Goal: Register for event/course

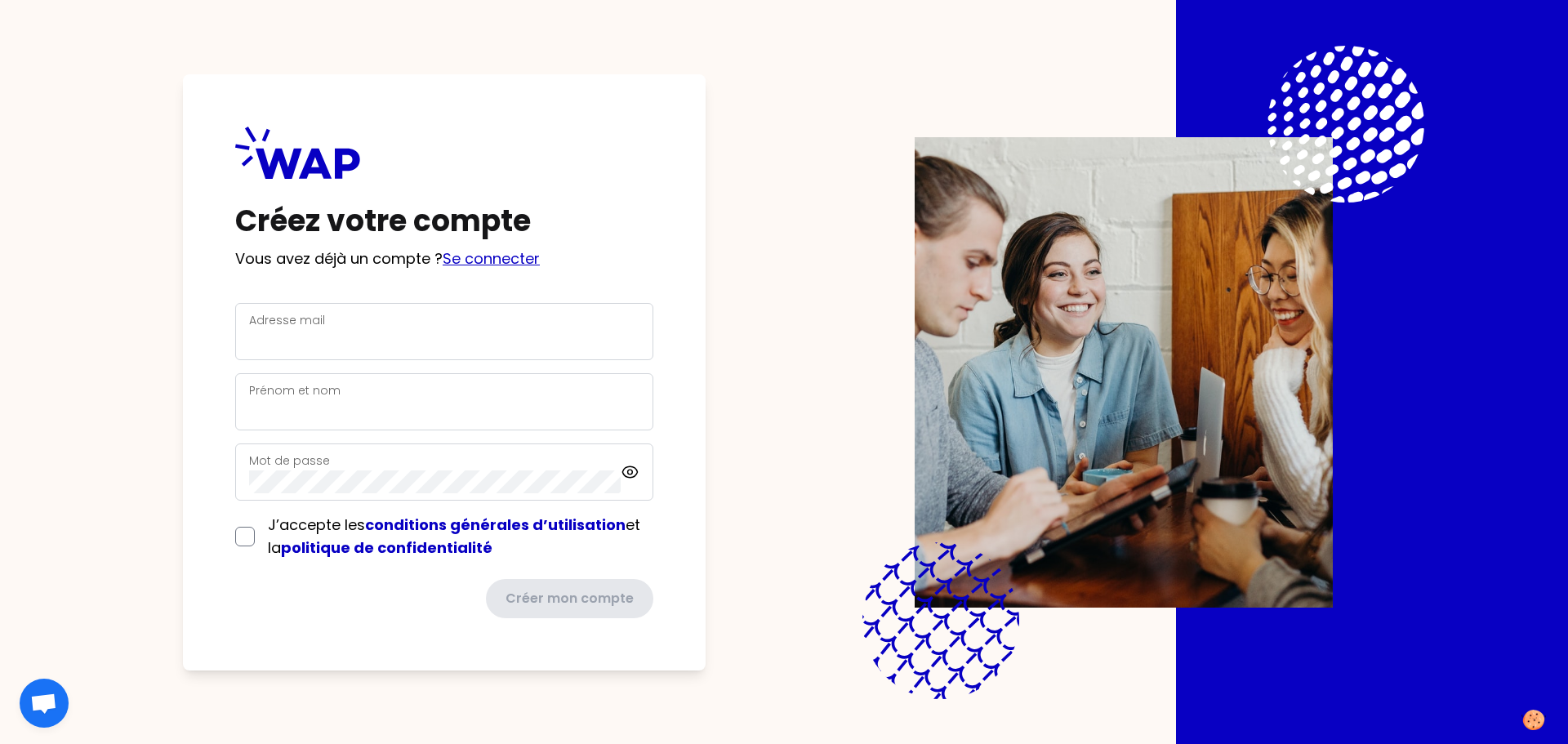
click at [507, 255] on link "Se connecter" at bounding box center [491, 258] width 97 height 20
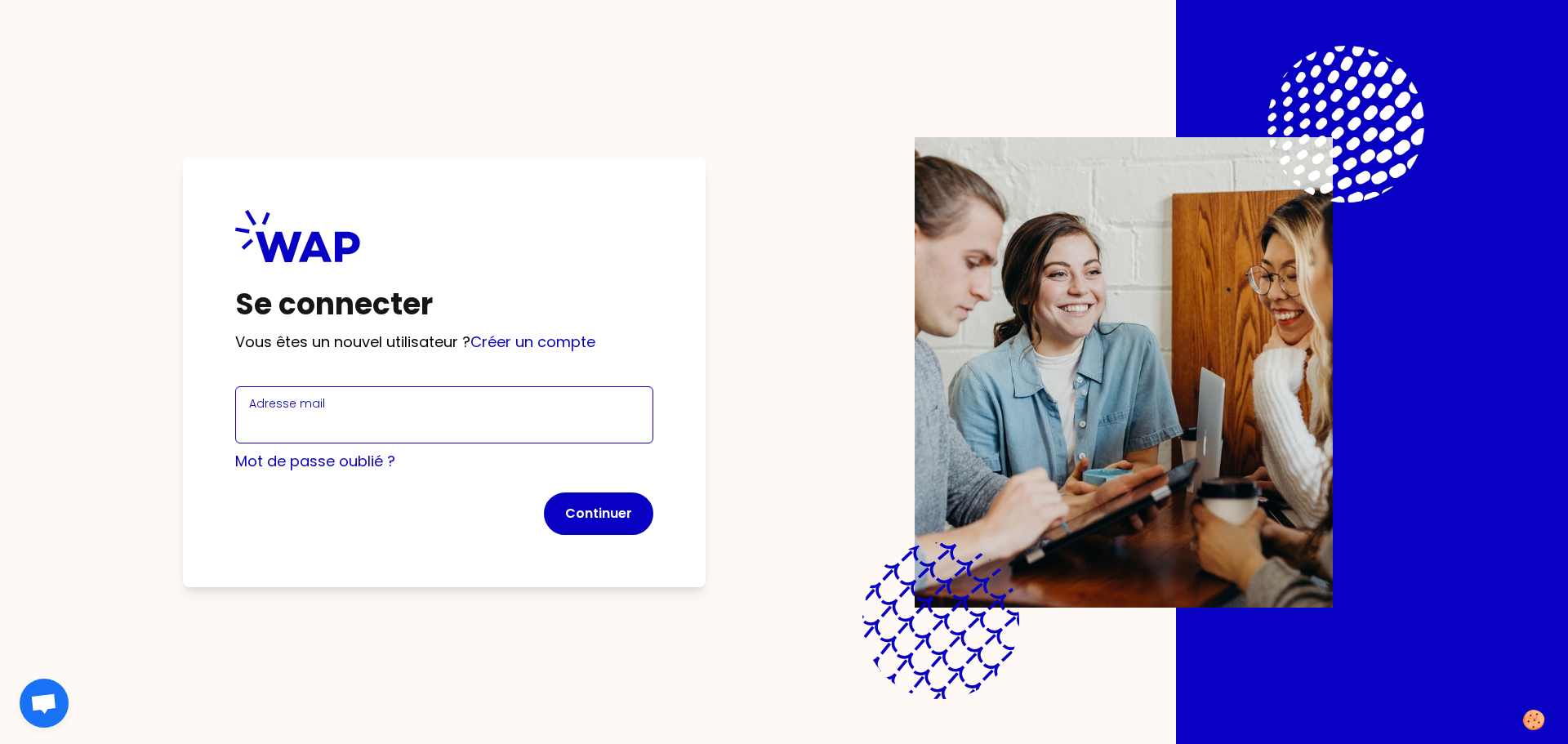
click at [390, 427] on input "Adresse mail" at bounding box center [444, 425] width 391 height 23
type input "[PERSON_NAME][EMAIL_ADDRESS][DOMAIN_NAME]"
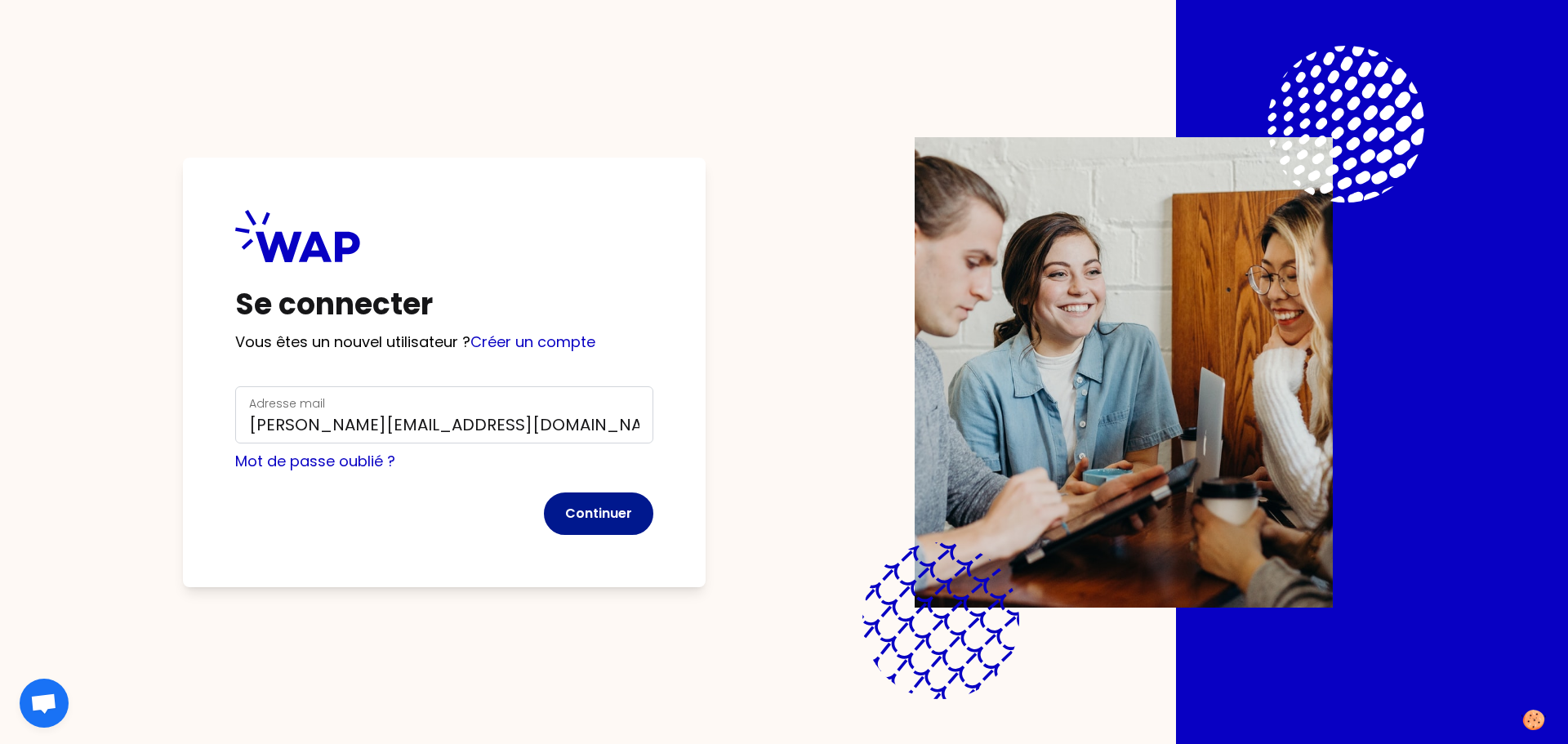
click at [599, 502] on button "Continuer" at bounding box center [599, 514] width 110 height 42
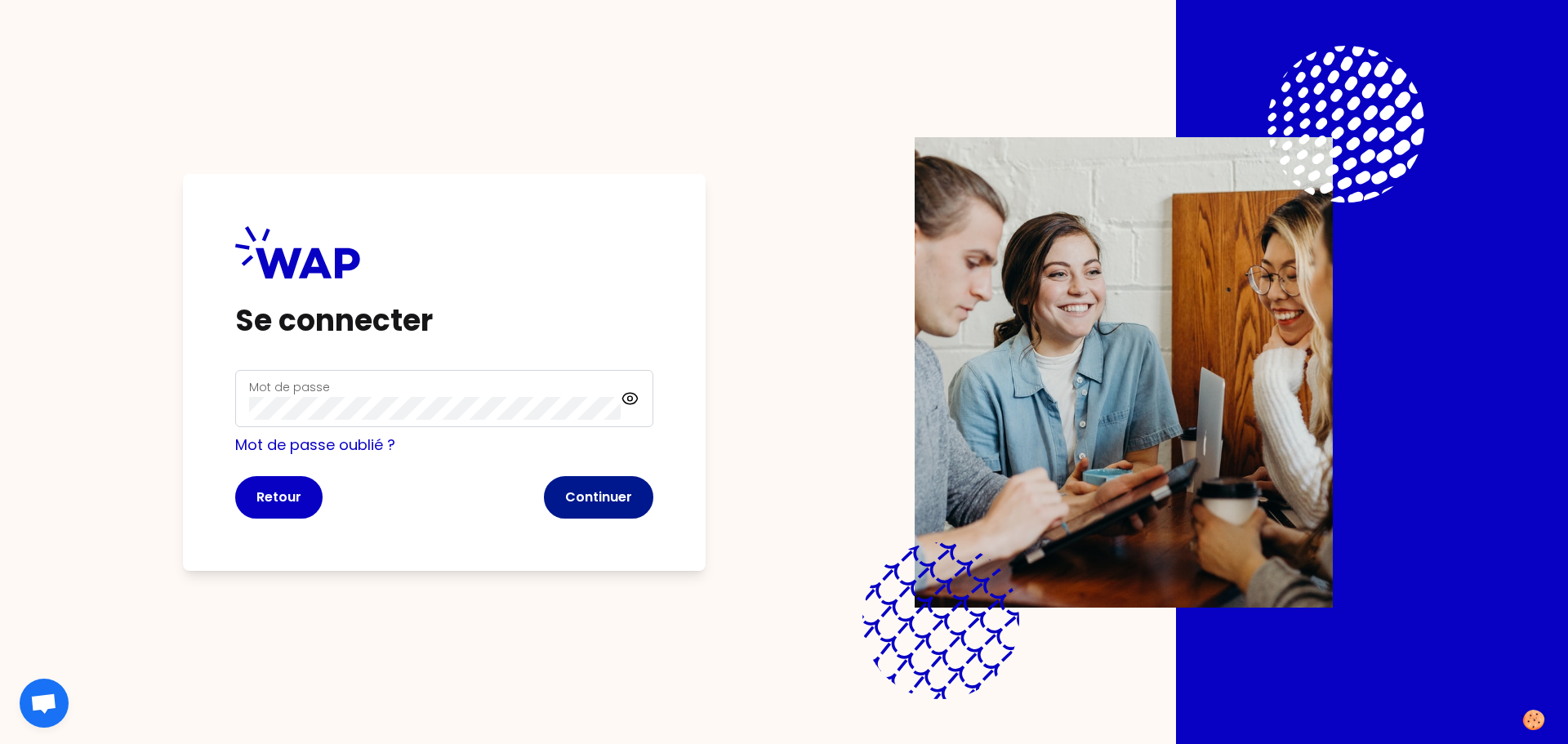
click at [623, 490] on button "Continuer" at bounding box center [599, 497] width 110 height 42
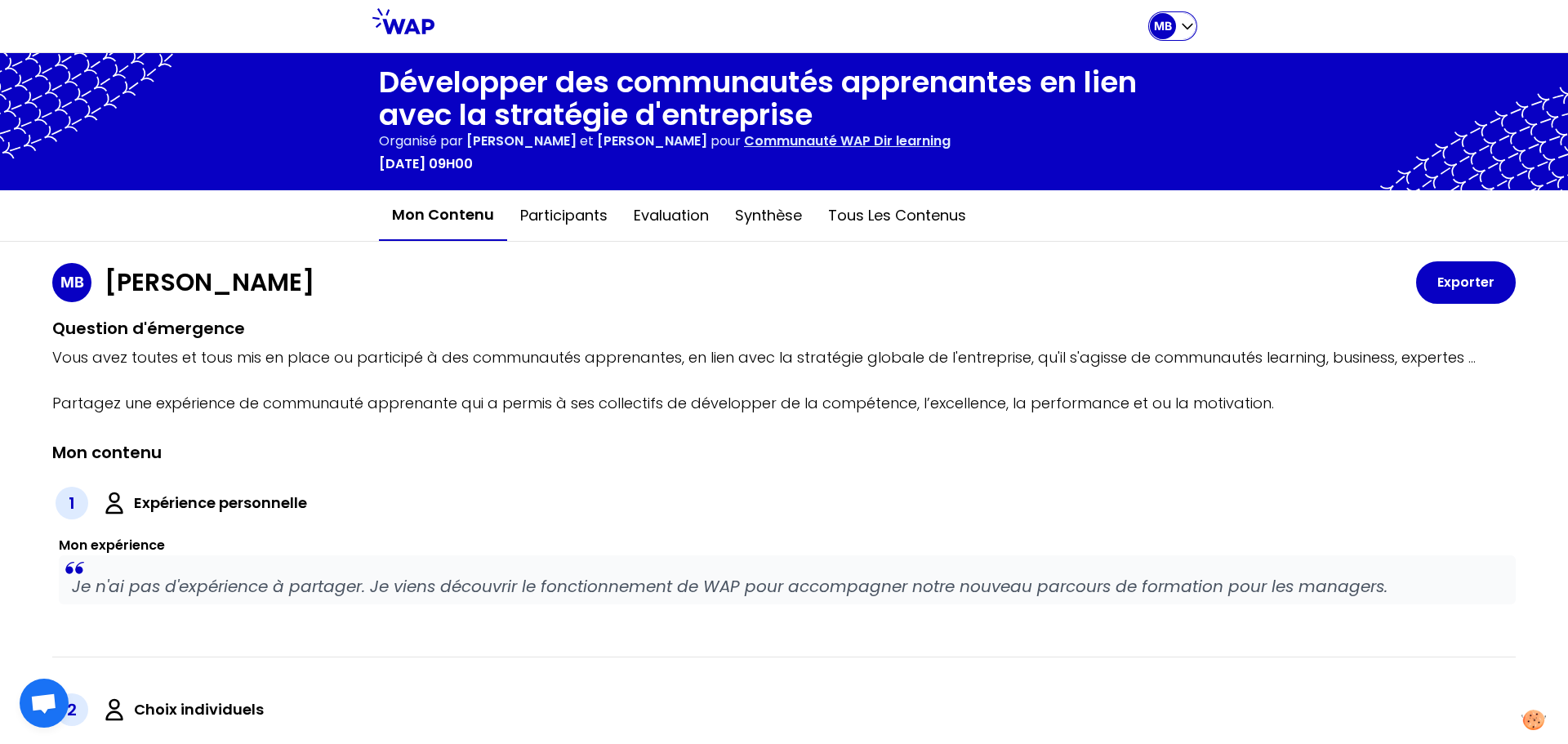
click at [1150, 27] on div "MB" at bounding box center [1163, 26] width 26 height 26
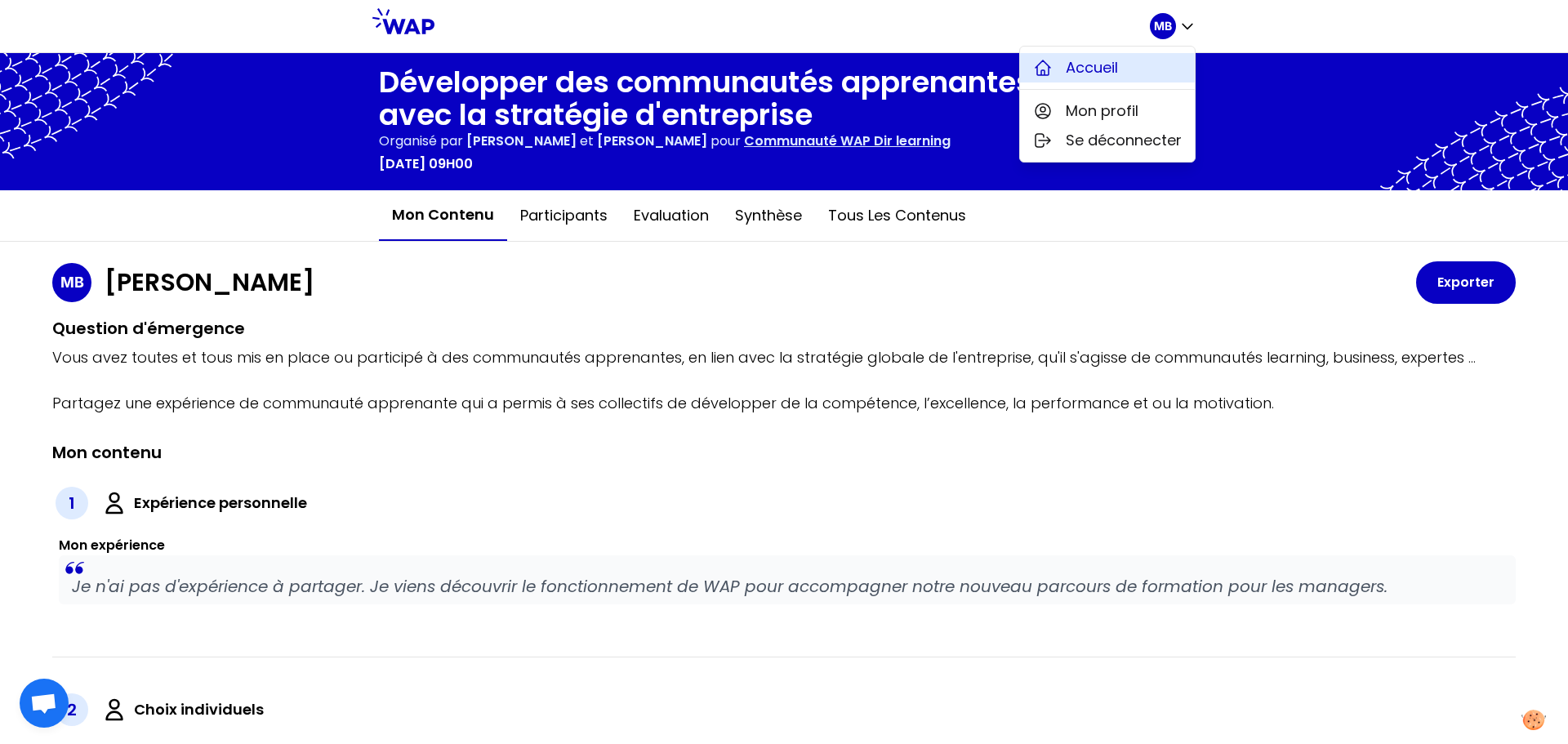
click at [1126, 68] on button "Accueil" at bounding box center [1107, 67] width 175 height 29
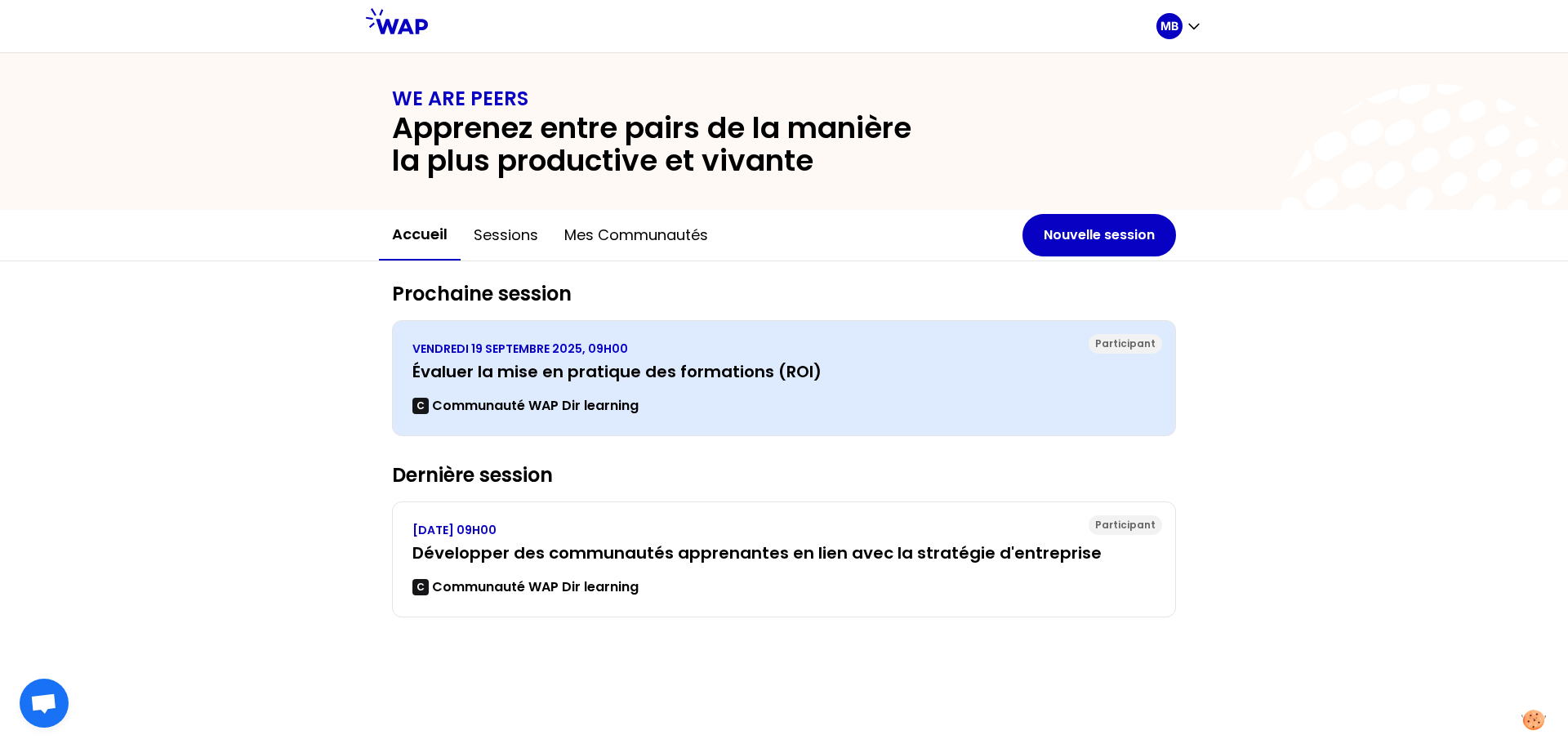
click at [775, 389] on div "[DATE] 09H00 Évaluer la mise en pratique des formations (ROI) C Communauté WAP …" at bounding box center [784, 379] width 744 height 76
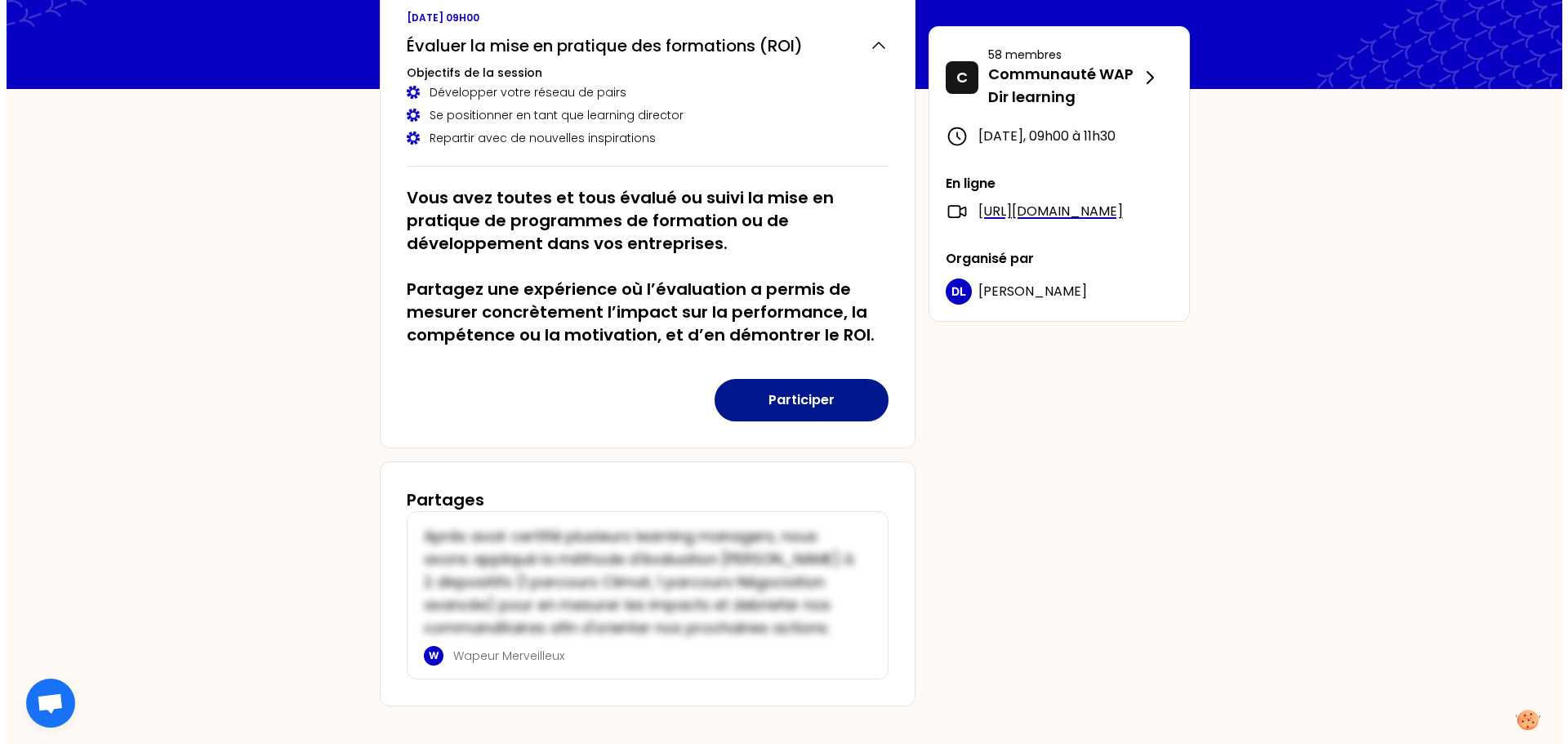
scroll to position [135, 0]
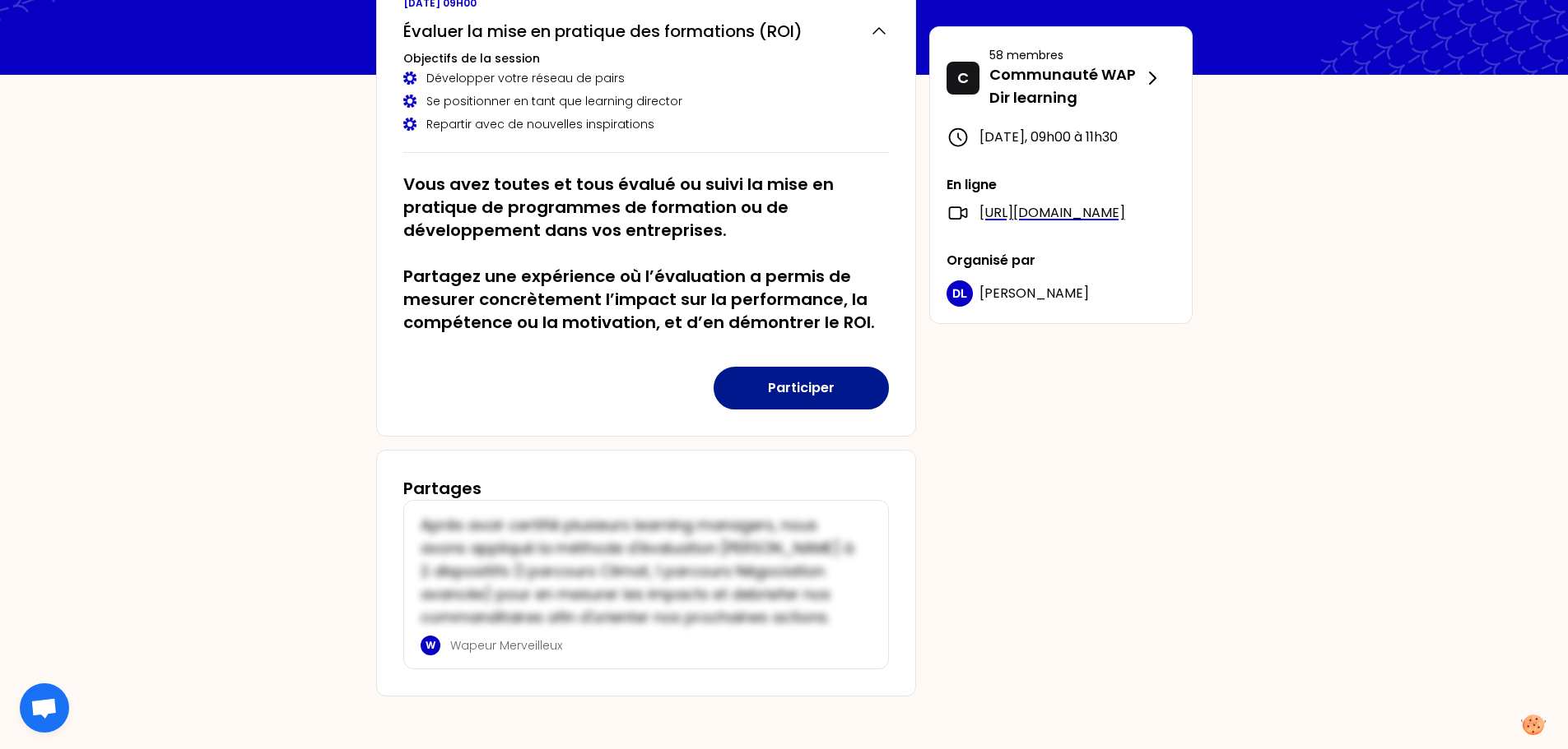
click at [762, 407] on button "Participer" at bounding box center [802, 388] width 175 height 42
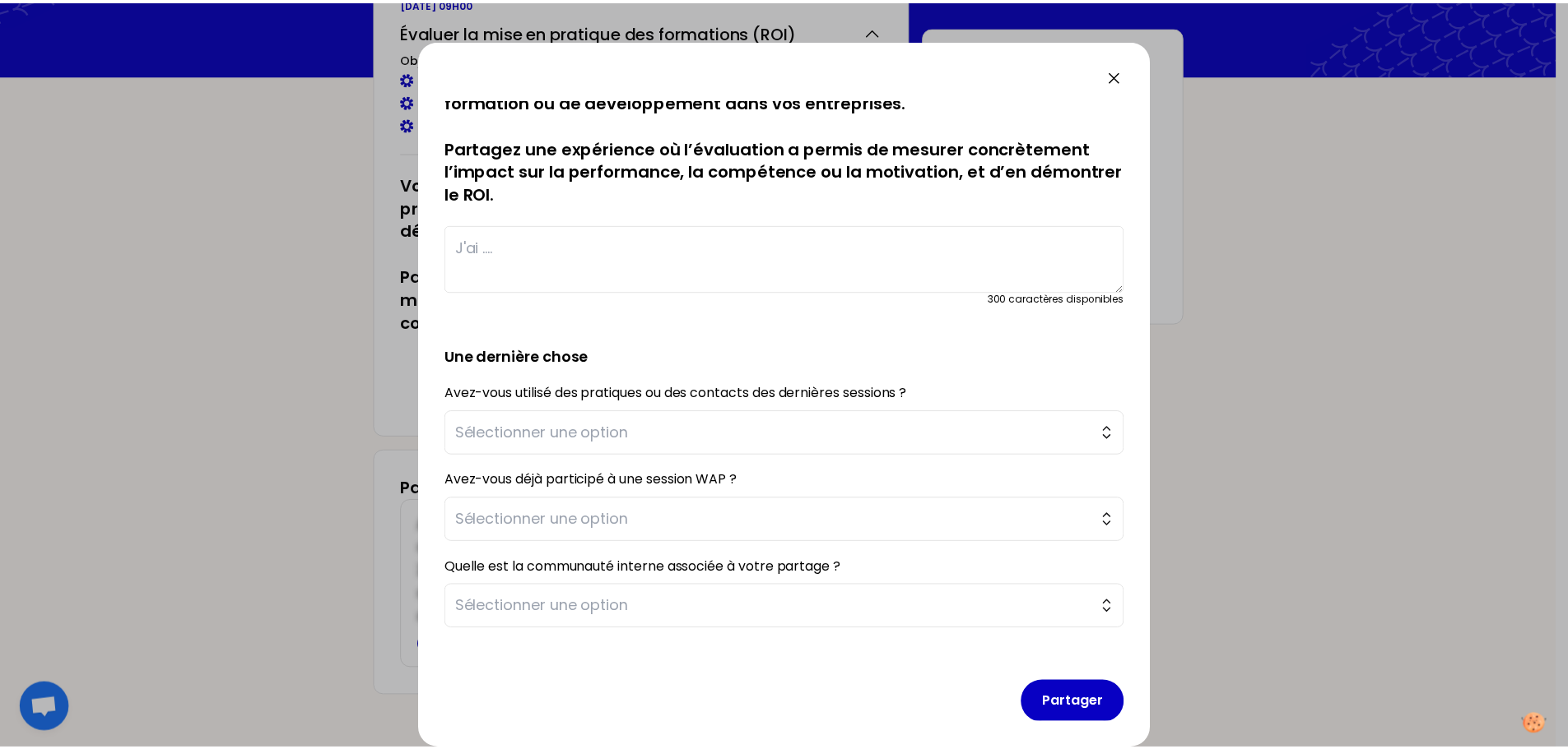
scroll to position [47, 0]
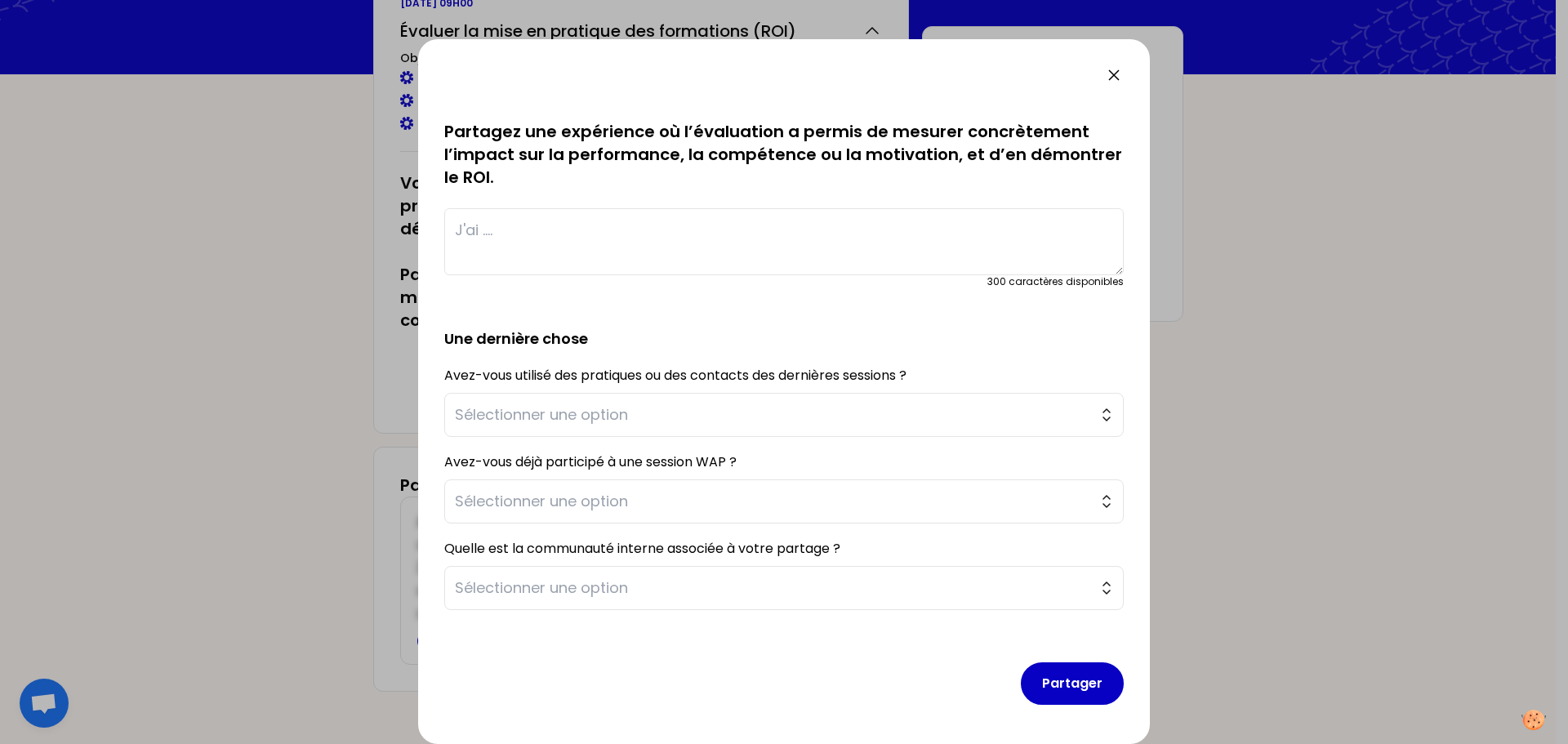
click at [1114, 77] on icon at bounding box center [1114, 75] width 19 height 19
